Goal: Find specific page/section

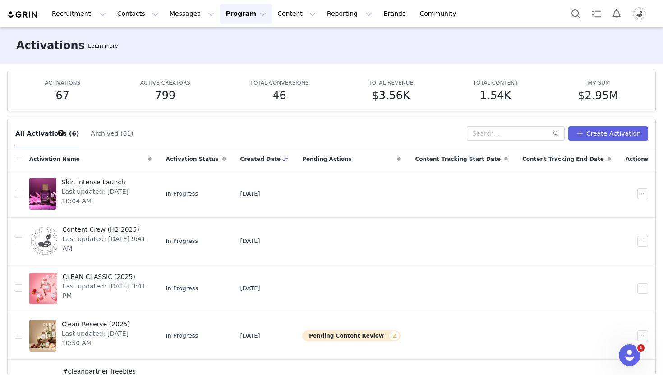
click at [631, 18] on button "Profile" at bounding box center [641, 14] width 29 height 14
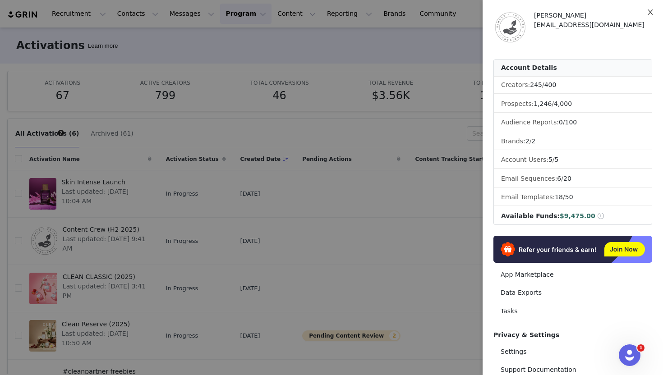
click at [650, 9] on icon "icon: close" at bounding box center [650, 12] width 7 height 7
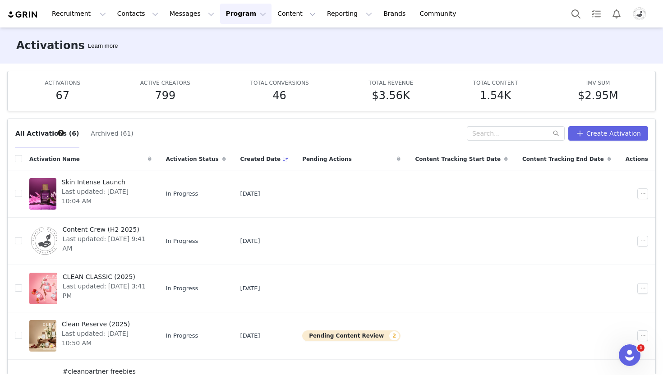
click at [239, 20] on button "Program Program" at bounding box center [245, 14] width 51 height 20
click at [238, 40] on p "Activations" at bounding box center [230, 39] width 35 height 9
click at [278, 15] on button "Content Content" at bounding box center [296, 14] width 49 height 20
click at [222, 13] on button "Program Program" at bounding box center [245, 14] width 51 height 20
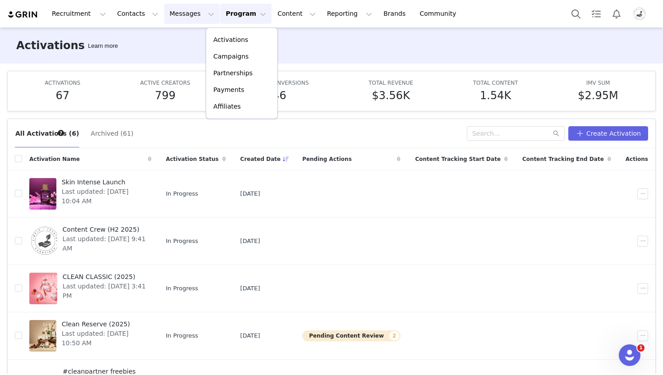
click at [189, 16] on button "Messages Messages" at bounding box center [192, 14] width 56 height 20
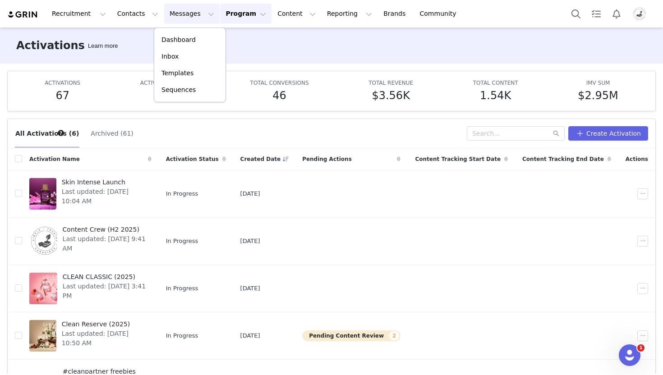
click at [189, 16] on button "Messages Messages" at bounding box center [192, 14] width 56 height 20
